Goal: Task Accomplishment & Management: Use online tool/utility

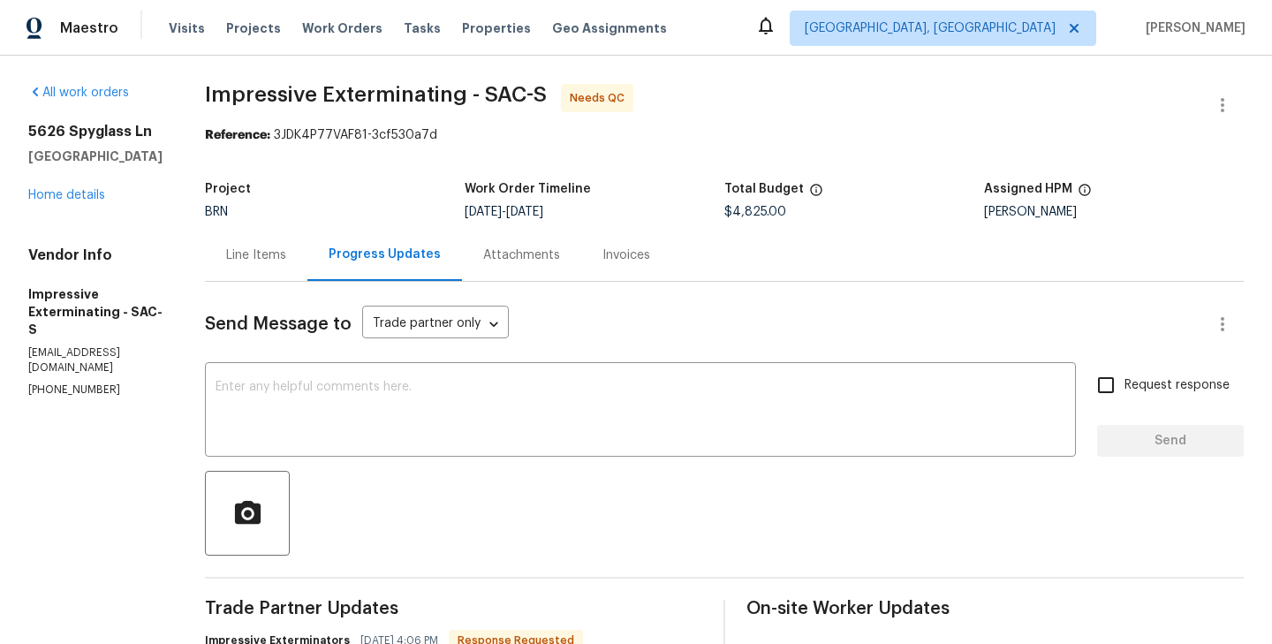
scroll to position [215, 0]
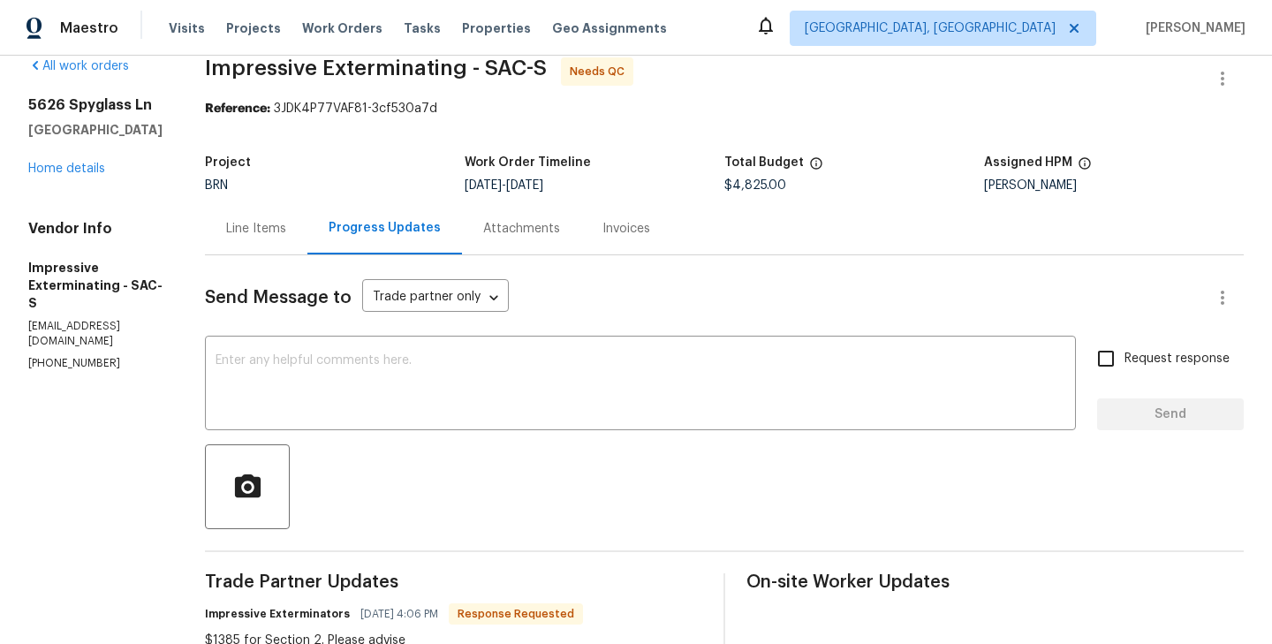
scroll to position [0, 0]
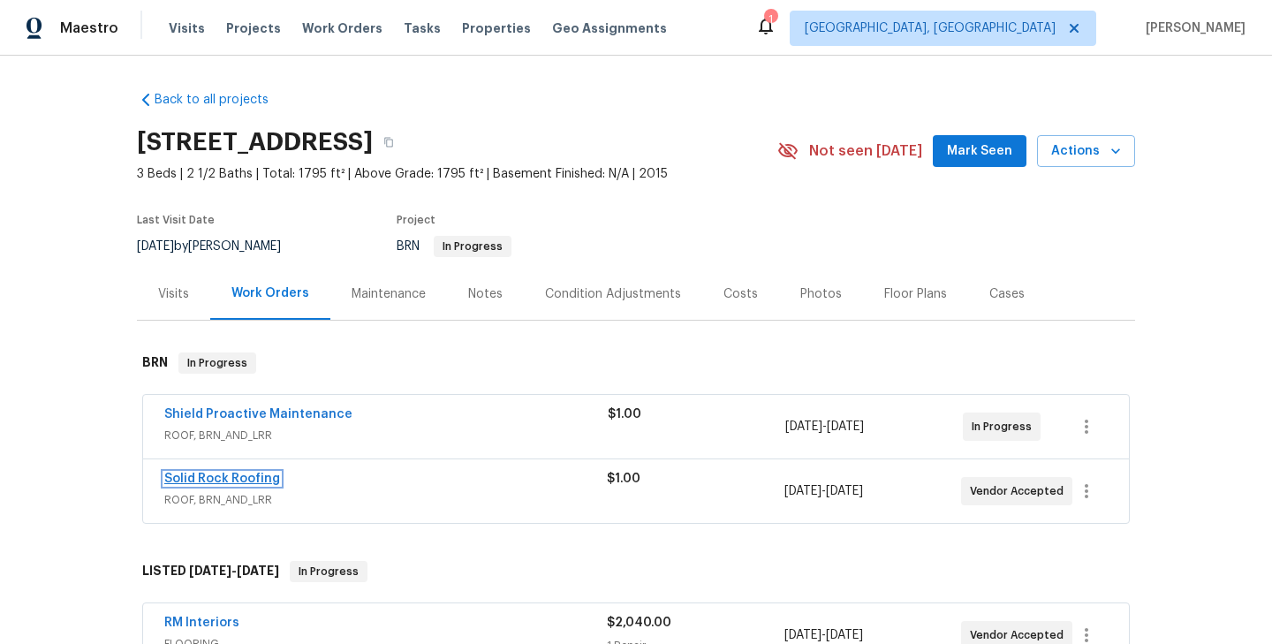
click at [237, 474] on link "Solid Rock Roofing" at bounding box center [222, 479] width 116 height 12
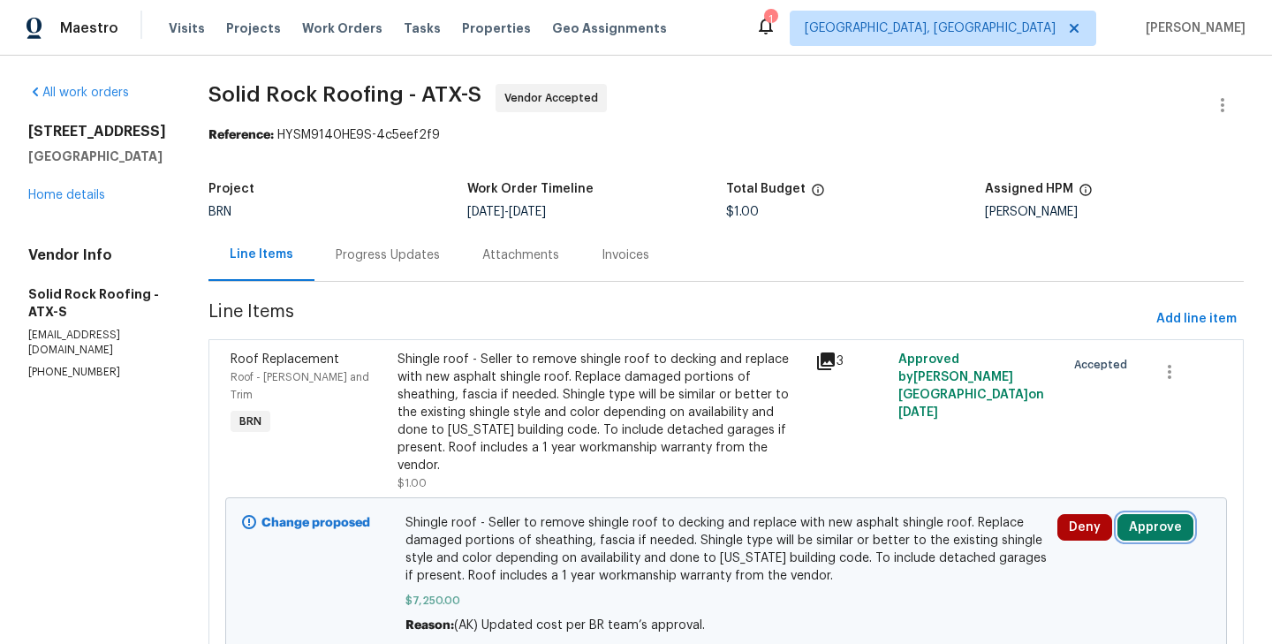
click at [1166, 514] on button "Approve" at bounding box center [1156, 527] width 76 height 27
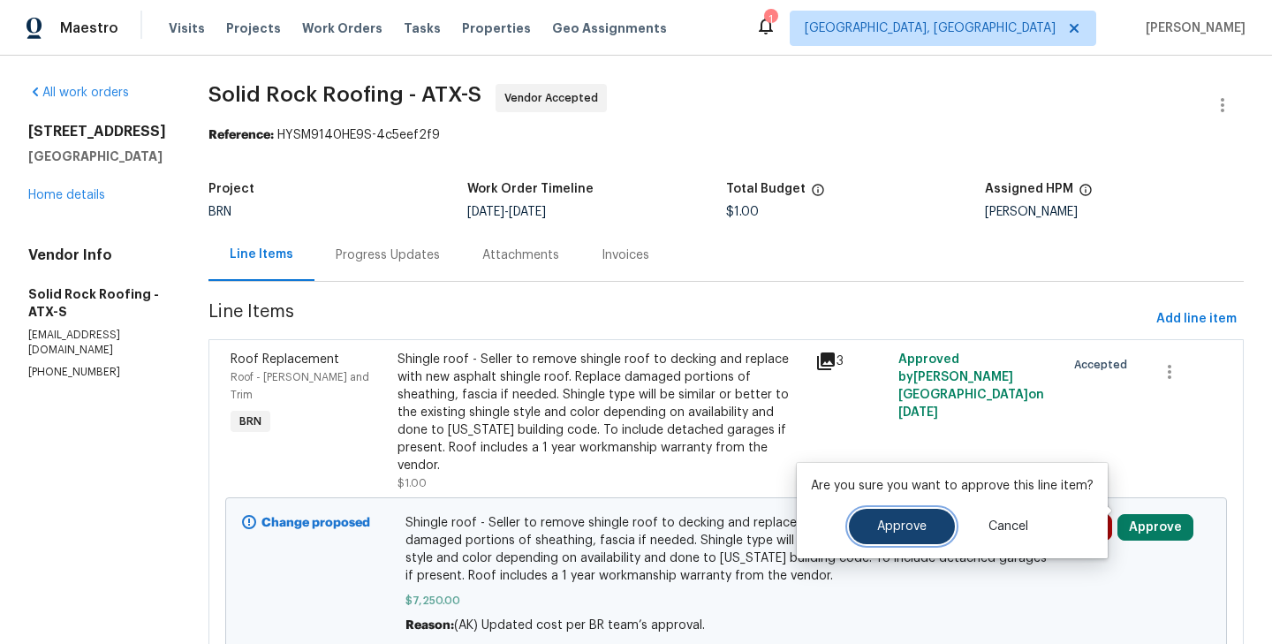
click at [911, 523] on span "Approve" at bounding box center [901, 526] width 49 height 13
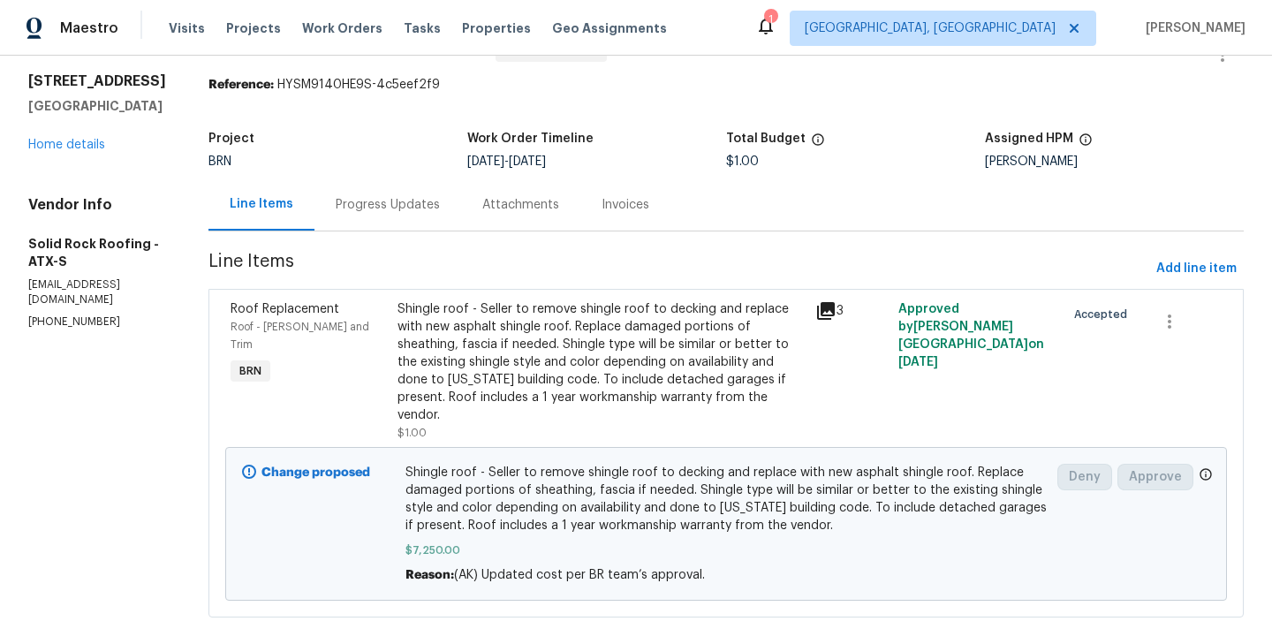
scroll to position [57, 0]
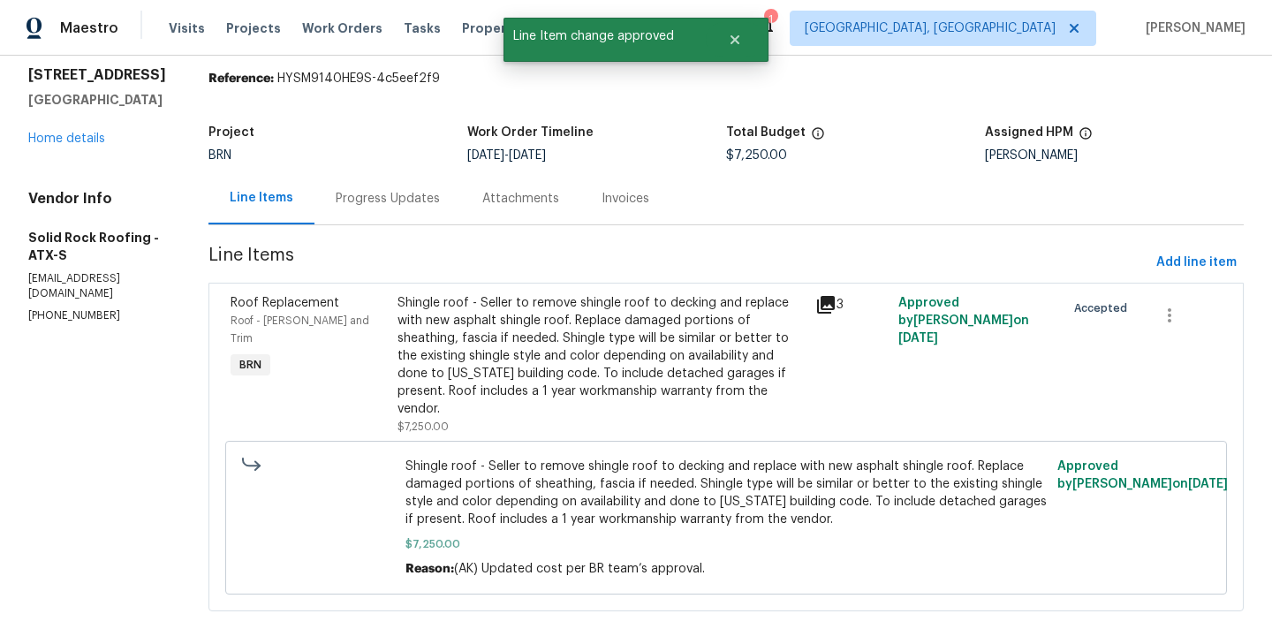
click at [383, 214] on div "Progress Updates" at bounding box center [388, 198] width 147 height 52
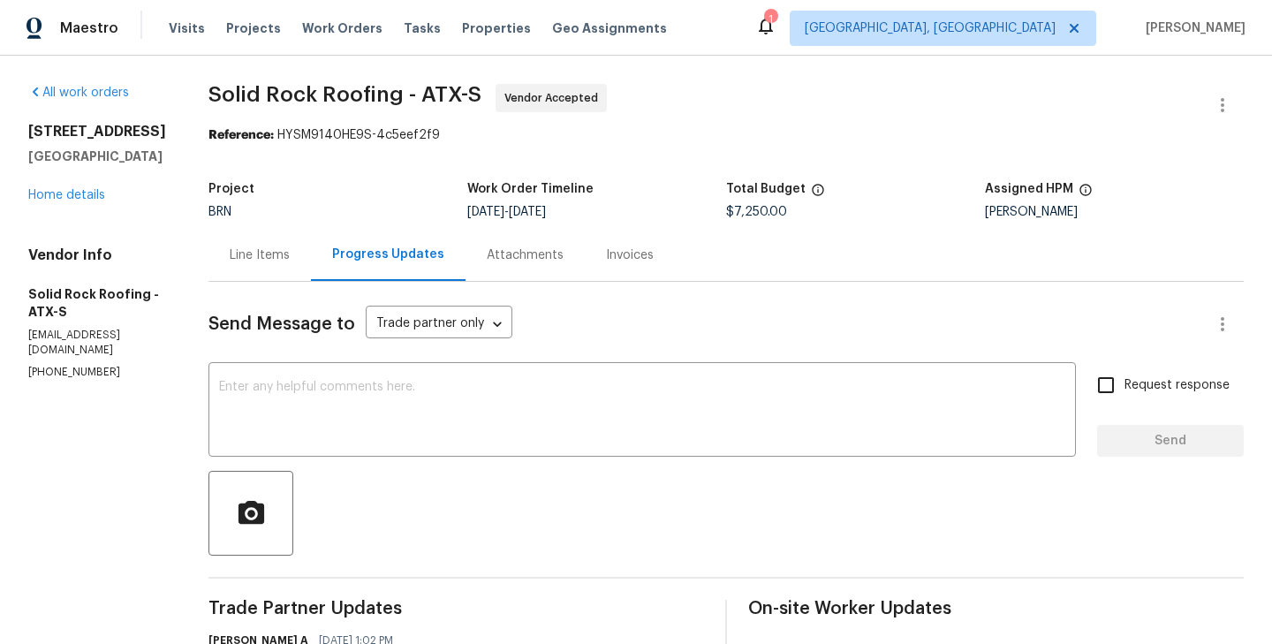
click at [267, 263] on div "Line Items" at bounding box center [260, 256] width 60 height 18
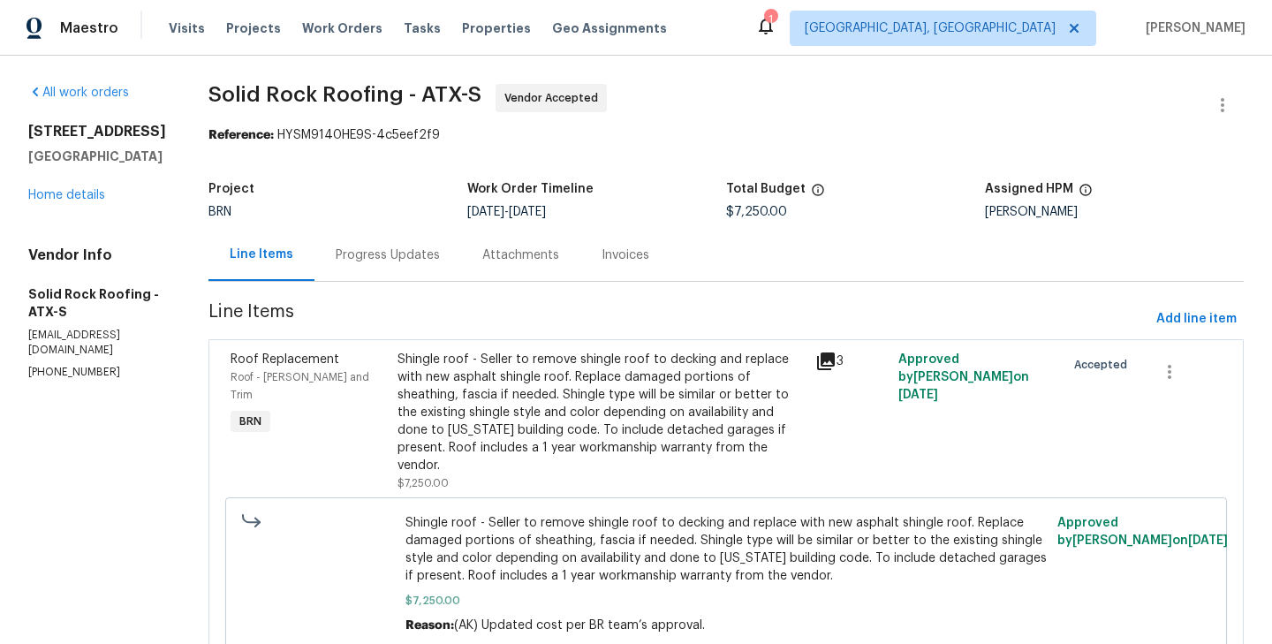
click at [395, 269] on div "Progress Updates" at bounding box center [388, 255] width 147 height 52
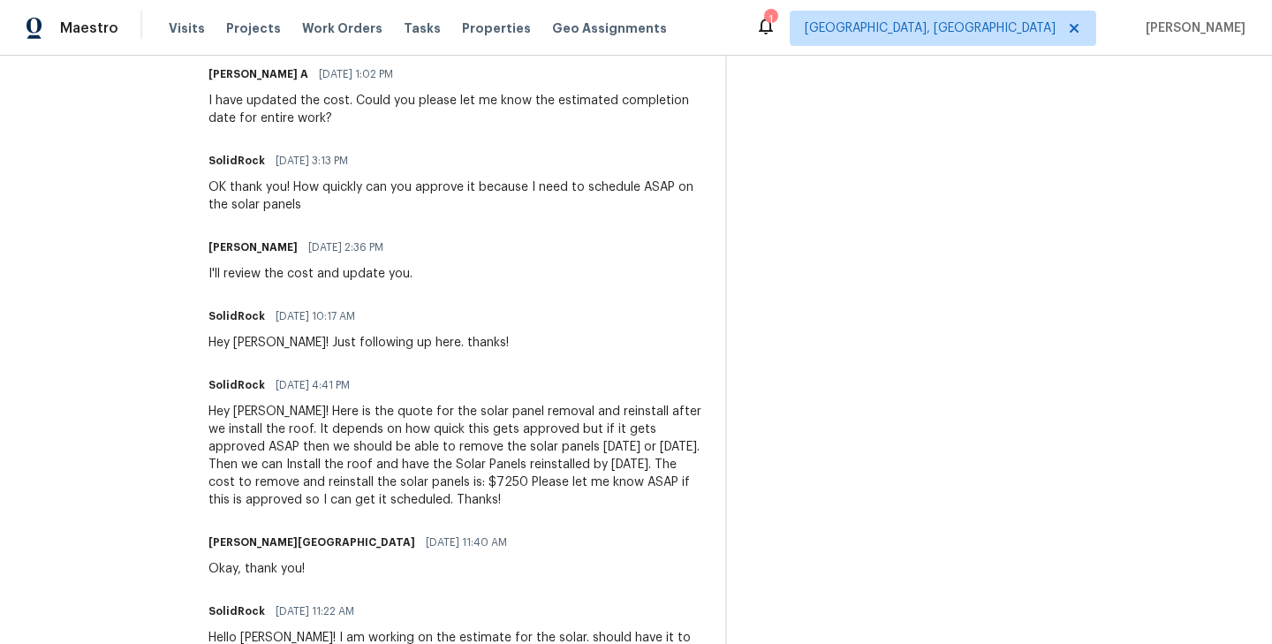
scroll to position [567, 0]
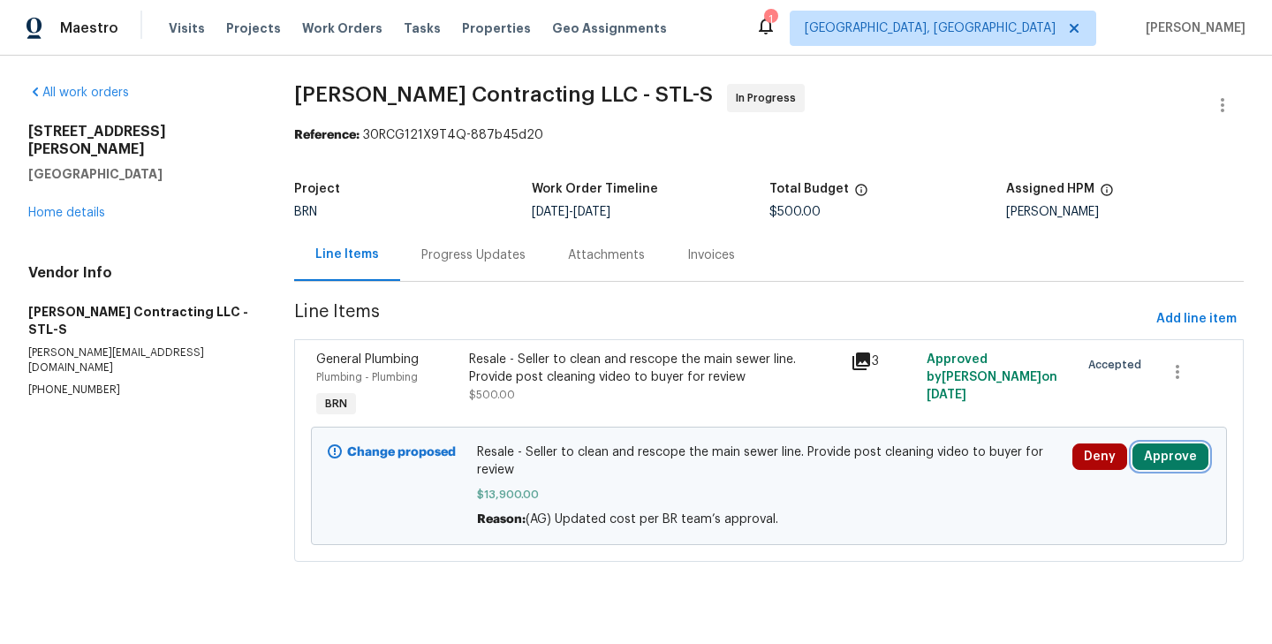
click at [1165, 456] on button "Approve" at bounding box center [1171, 457] width 76 height 27
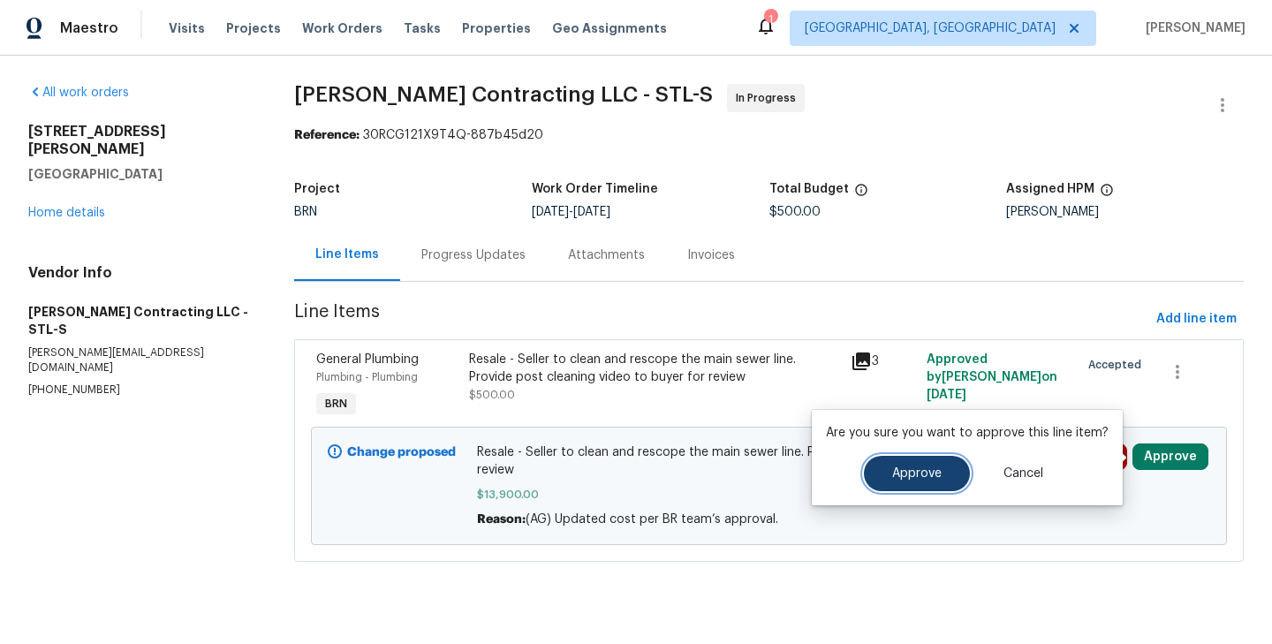
click at [939, 467] on button "Approve" at bounding box center [917, 473] width 106 height 35
